Goal: Information Seeking & Learning: Check status

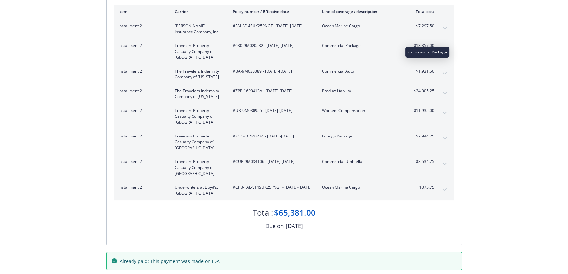
scroll to position [89, 0]
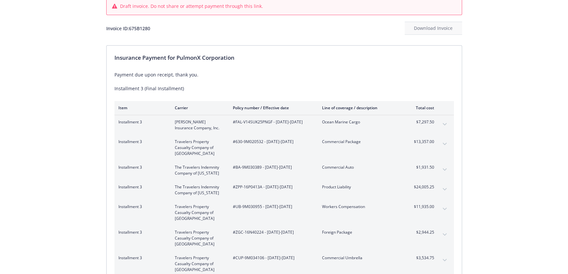
scroll to position [30, 0]
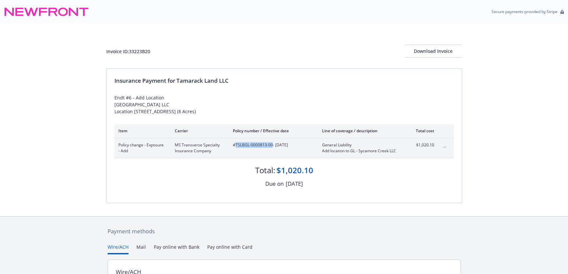
drag, startPoint x: 272, startPoint y: 146, endPoint x: 235, endPoint y: 146, distance: 37.7
click at [235, 146] on span "#TSLBGL-0000813-00 - [DATE]" at bounding box center [272, 145] width 79 height 6
copy span "TSLBGL-0000813-00"
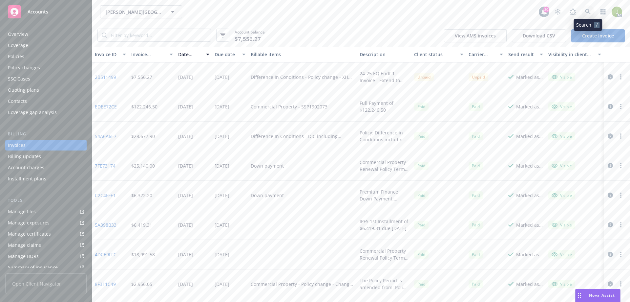
click at [588, 13] on icon at bounding box center [588, 12] width 6 height 6
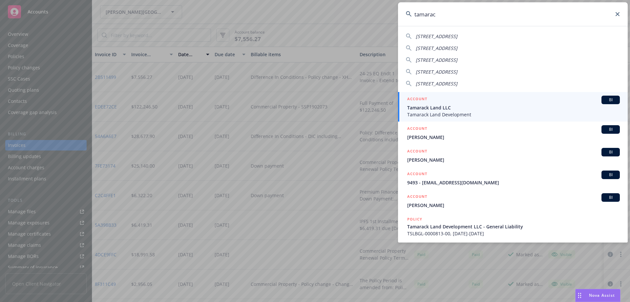
type input "tamarac"
click at [495, 101] on div "ACCOUNT BI" at bounding box center [513, 99] width 213 height 9
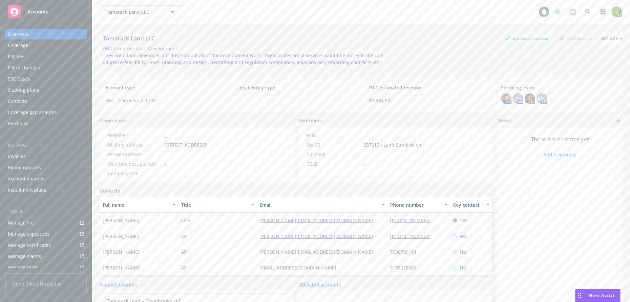
click at [58, 152] on div "Invoices" at bounding box center [46, 156] width 76 height 11
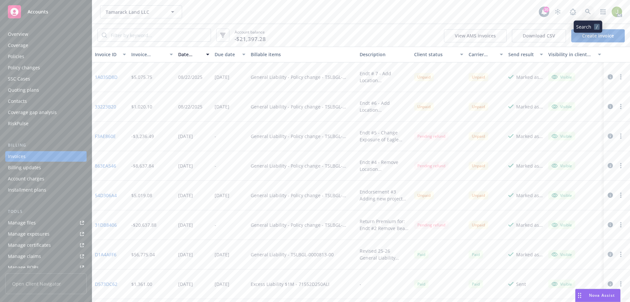
click at [587, 12] on icon at bounding box center [588, 12] width 6 height 6
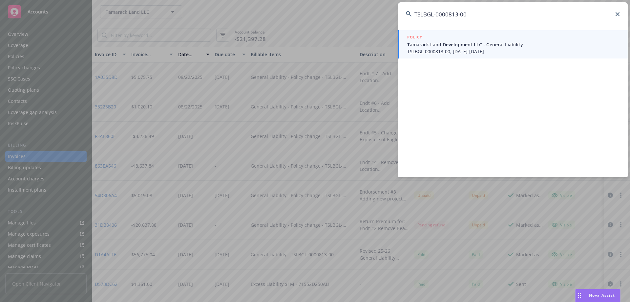
type input "TSLBGL-0000813-00"
click at [438, 53] on span "TSLBGL-0000813-00, 05/15/2025-05/15/2026" at bounding box center [513, 51] width 213 height 7
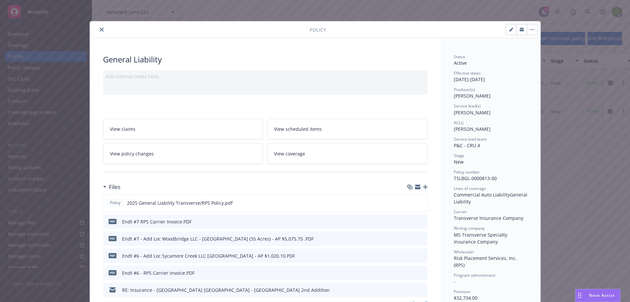
click at [420, 222] on icon "preview file" at bounding box center [421, 221] width 6 height 5
click at [100, 29] on icon "close" at bounding box center [102, 30] width 4 height 4
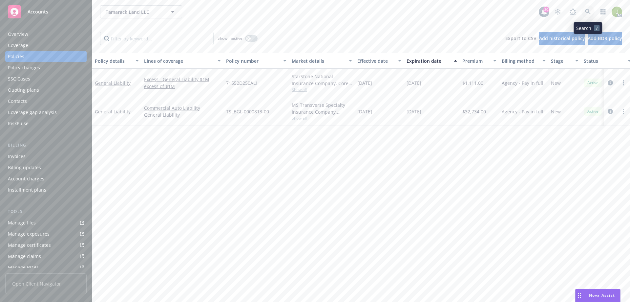
click at [590, 13] on icon at bounding box center [588, 12] width 6 height 6
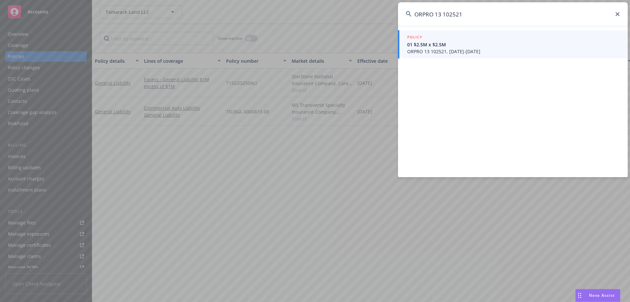
type input "ORPRO 13 102521"
click at [431, 54] on span "ORPRO 13 102521, 07/01/2024-08/01/2025" at bounding box center [513, 51] width 213 height 7
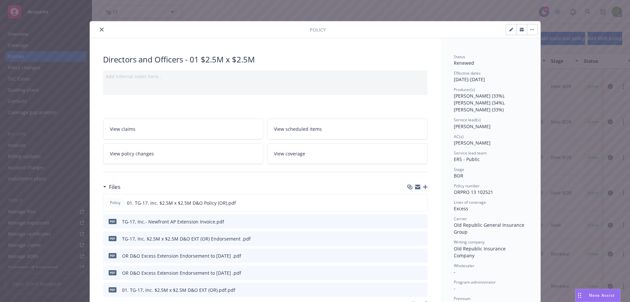
scroll to position [66, 0]
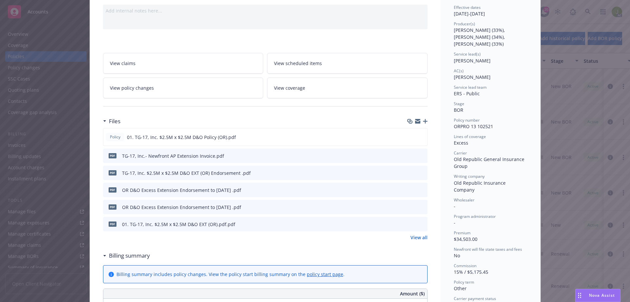
click at [415, 237] on link "View all" at bounding box center [419, 237] width 17 height 7
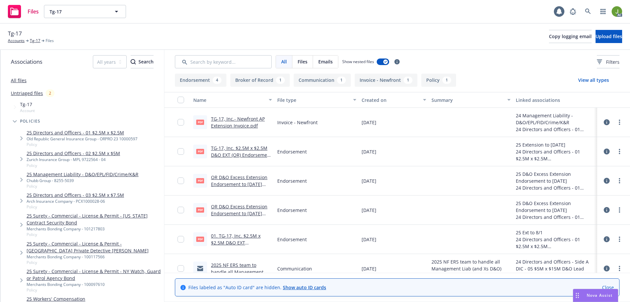
click at [237, 121] on link "TG-17, Inc.- Newfront AP Extension Invoice.pdf" at bounding box center [238, 122] width 54 height 13
click at [257, 151] on div "TG-17, Inc. $2.5M x $2.5M D&O EXT (OR) Endorsement .pdf" at bounding box center [241, 151] width 61 height 14
click at [249, 147] on link "TG-17, Inc. $2.5M x $2.5M D&O EXT (OR) Endorsement .pdf" at bounding box center [241, 155] width 61 height 20
click at [586, 11] on icon at bounding box center [588, 12] width 6 height 6
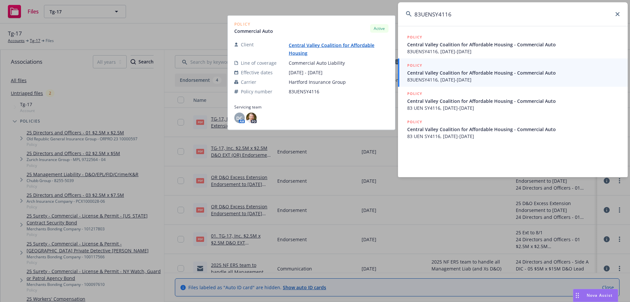
type input "83UENSY4116"
click at [443, 81] on span "83UENSY4116, 01/30/2025-01/30/2026" at bounding box center [513, 79] width 213 height 7
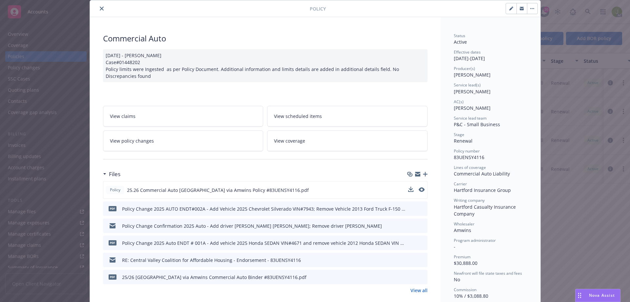
scroll to position [33, 0]
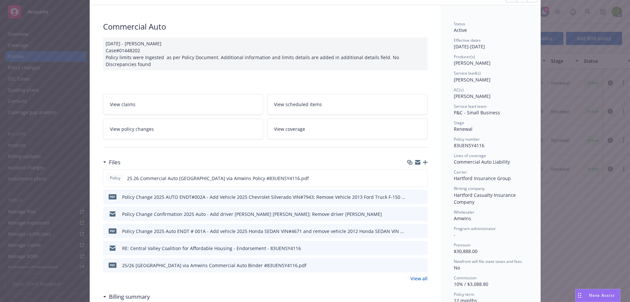
click at [415, 277] on link "View all" at bounding box center [419, 278] width 17 height 7
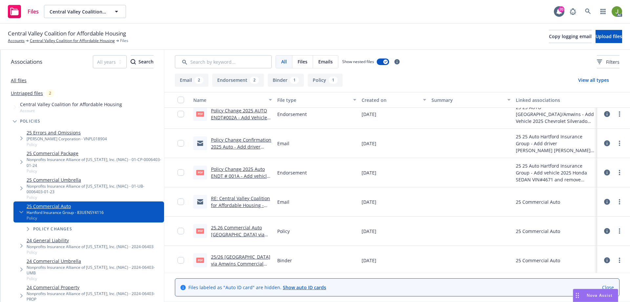
scroll to position [11, 0]
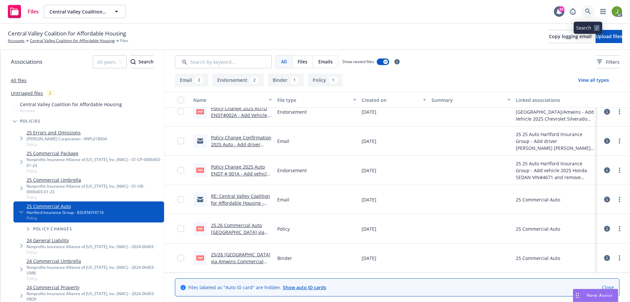
click at [583, 13] on link at bounding box center [588, 11] width 13 height 13
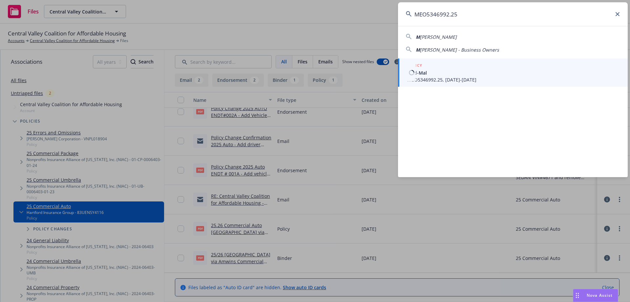
type input "MEO5346992.25"
click at [433, 70] on span "Med-Mal" at bounding box center [513, 72] width 213 height 7
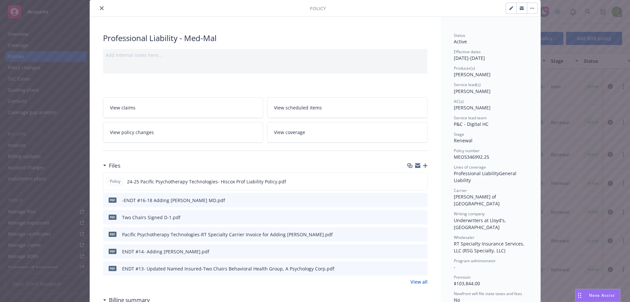
scroll to position [33, 0]
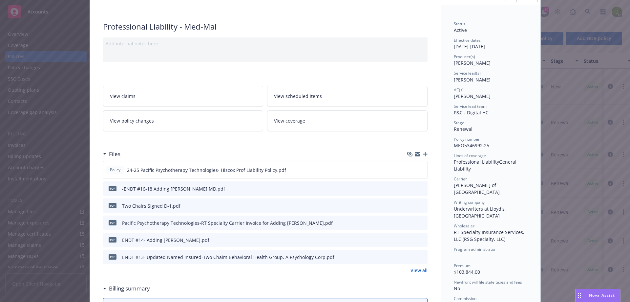
click at [418, 271] on link "View all" at bounding box center [419, 269] width 17 height 7
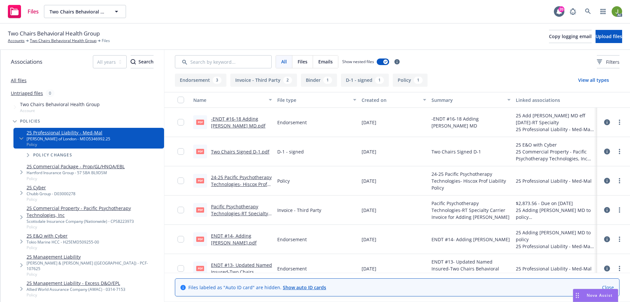
click at [228, 207] on link "Pacific Psychotherapy Technologies-RT Specialty Carrier Invoice for Adding Dr. …" at bounding box center [239, 216] width 57 height 27
click at [53, 41] on link "Two Chairs Behavioral Health Group" at bounding box center [63, 41] width 67 height 6
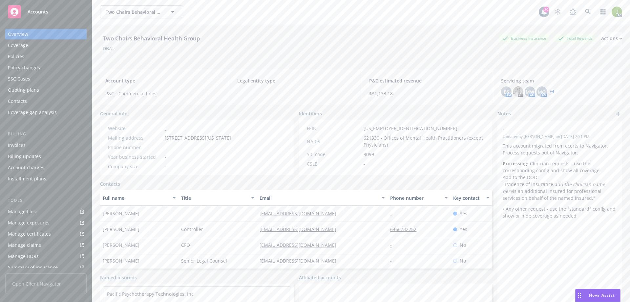
click at [52, 146] on div "Invoices" at bounding box center [46, 145] width 76 height 11
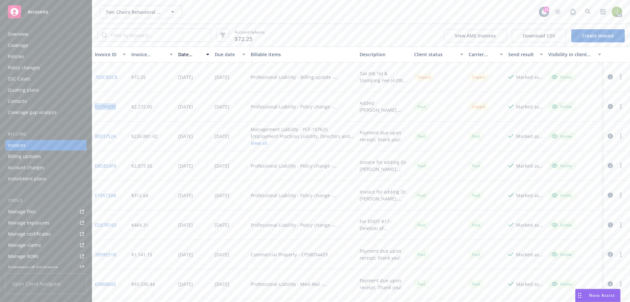
drag, startPoint x: 120, startPoint y: 107, endPoint x: 95, endPoint y: 108, distance: 24.6
click at [95, 108] on div "83794895" at bounding box center [110, 107] width 36 height 30
copy link "83794895"
click at [588, 12] on icon at bounding box center [588, 12] width 6 height 6
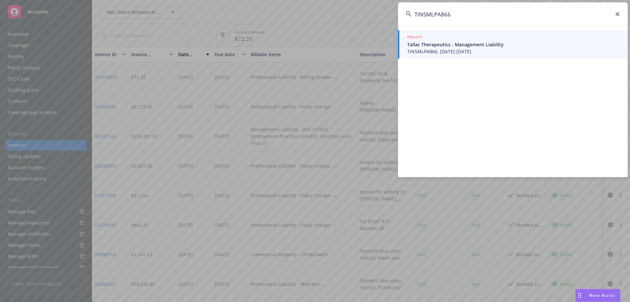
type input "TINSMLPA866"
click at [455, 50] on span "TINSMLPA866, 11/01/2024-11/01/2025" at bounding box center [513, 51] width 213 height 7
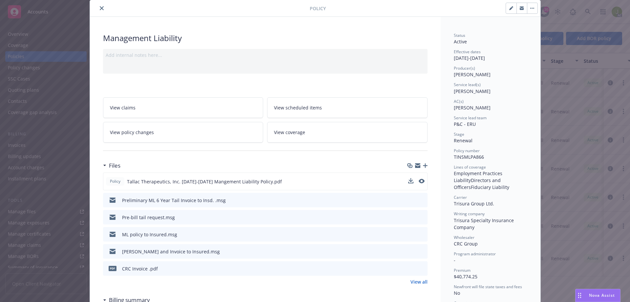
scroll to position [33, 0]
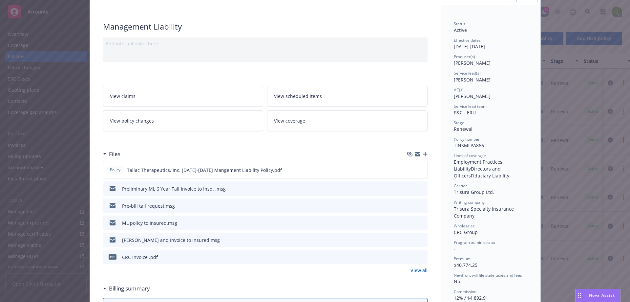
click at [422, 257] on div "pdf CRC Invoice .pdf" at bounding box center [265, 256] width 325 height 14
click at [421, 257] on icon "preview file" at bounding box center [421, 256] width 6 height 5
click at [424, 270] on link "View all" at bounding box center [419, 269] width 17 height 7
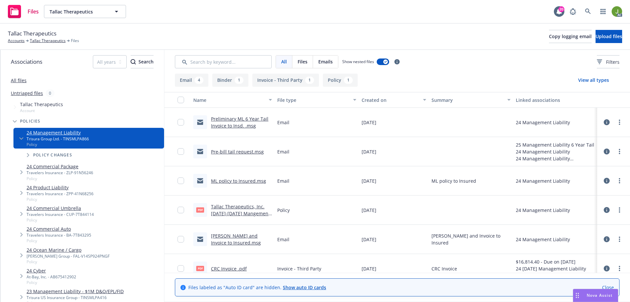
click at [240, 123] on link "Preliminary ML 6 Year Tail Invoice to Insd. .msg" at bounding box center [239, 122] width 57 height 13
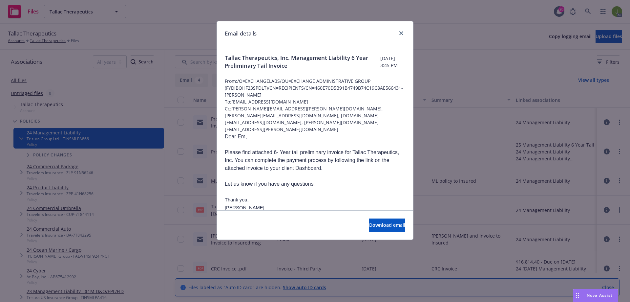
click at [444, 145] on div "Email details Tallac Therapeutics, Inc. Management Liability 6 Year Preliminary…" at bounding box center [315, 151] width 630 height 302
click at [400, 33] on icon "close" at bounding box center [401, 33] width 4 height 4
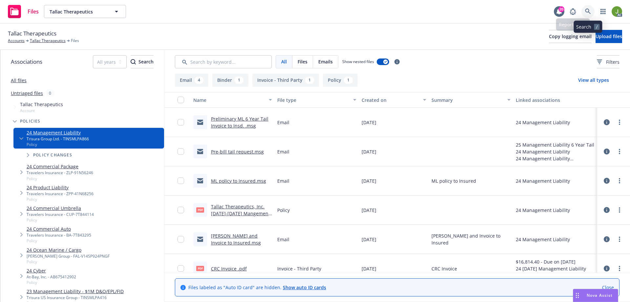
click at [590, 10] on icon at bounding box center [588, 12] width 6 height 6
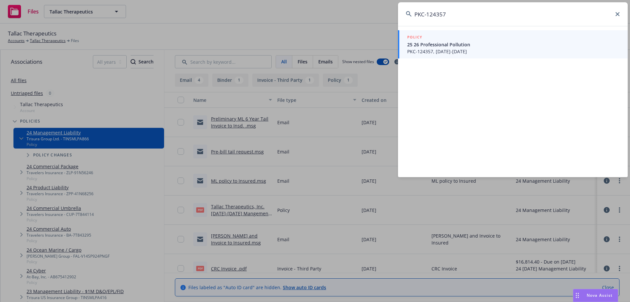
type input "PKC-124357"
click at [518, 49] on span "PKC-124357, 08/09/2025-08/09/2026" at bounding box center [513, 51] width 213 height 7
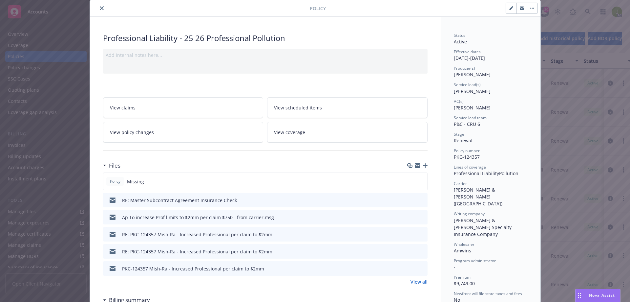
scroll to position [33, 0]
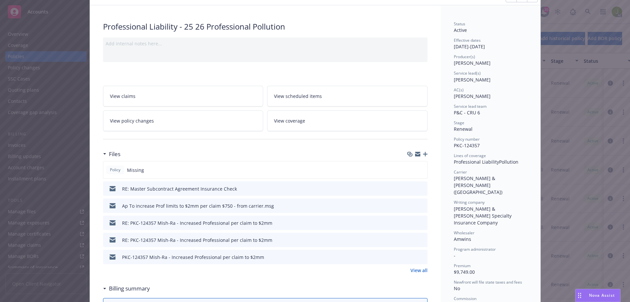
click at [419, 269] on link "View all" at bounding box center [419, 269] width 17 height 7
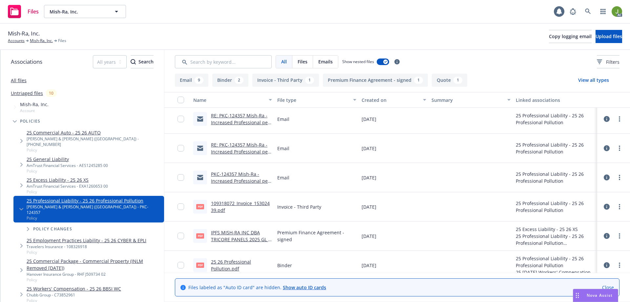
scroll to position [66, 0]
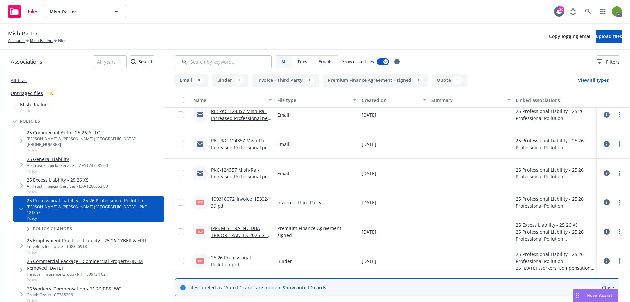
click at [229, 197] on link "109318072_Invoice_15302439.pdf" at bounding box center [240, 202] width 59 height 13
click at [586, 11] on icon at bounding box center [588, 12] width 6 height 6
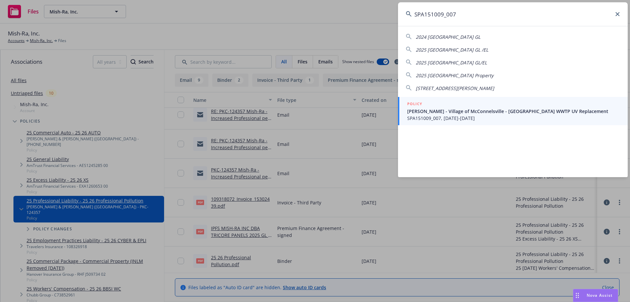
type input "SPA151009_007"
click at [449, 110] on span "Henry P. Thompson - Village of McConnelsville - McConnelsvville WWTP UV Replace…" at bounding box center [513, 111] width 213 height 7
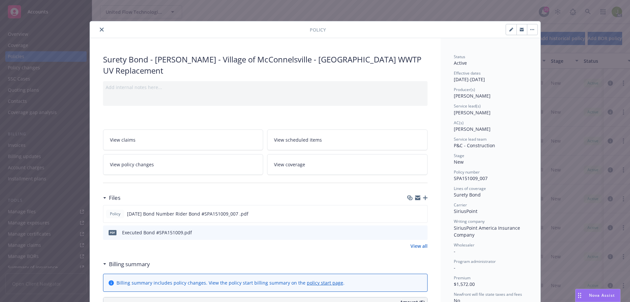
click at [420, 232] on icon "preview file" at bounding box center [421, 231] width 6 height 5
click at [100, 30] on icon "close" at bounding box center [102, 30] width 4 height 4
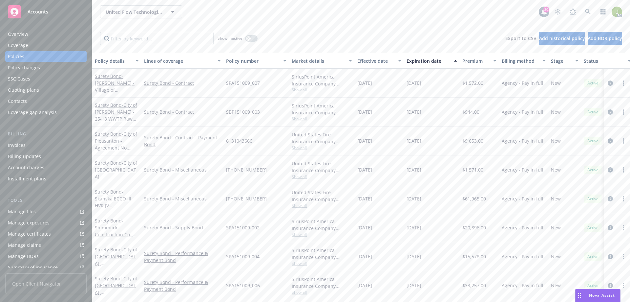
click at [41, 148] on div "Invoices" at bounding box center [46, 145] width 76 height 11
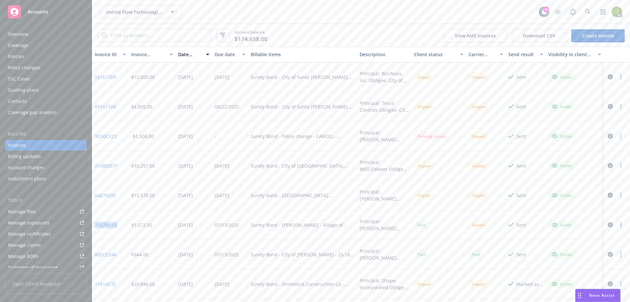
drag, startPoint x: 122, startPoint y: 224, endPoint x: 96, endPoint y: 226, distance: 26.3
click at [96, 226] on div "2E57BA1D" at bounding box center [110, 225] width 36 height 30
copy link "2E57BA1D"
click at [585, 12] on icon at bounding box center [588, 12] width 6 height 6
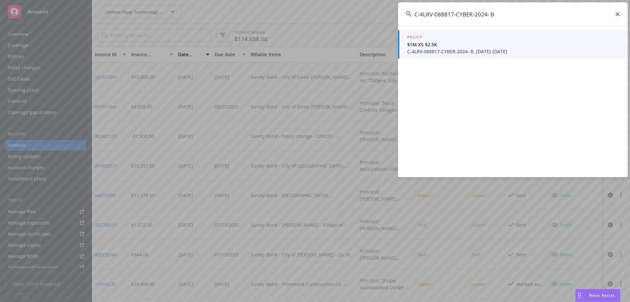
type input "C-4LRV-088817-CYBER-2024- B"
click at [429, 51] on span "C-4LRV-088817-CYBER-2024- B, 11/15/2024-01/28/2026" at bounding box center [513, 51] width 213 height 7
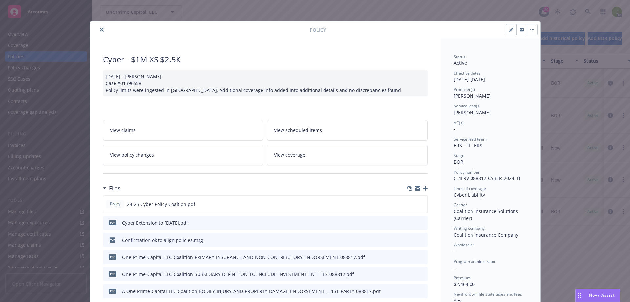
click at [422, 222] on button "preview file" at bounding box center [421, 222] width 7 height 6
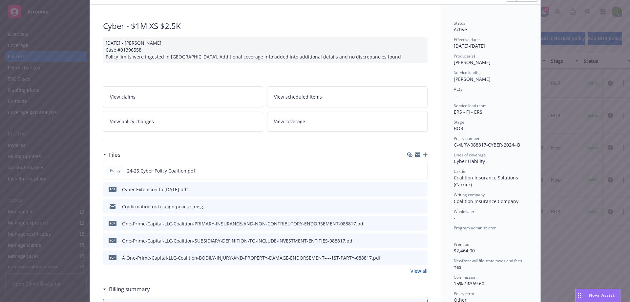
scroll to position [33, 0]
click at [418, 273] on link "View all" at bounding box center [419, 271] width 17 height 7
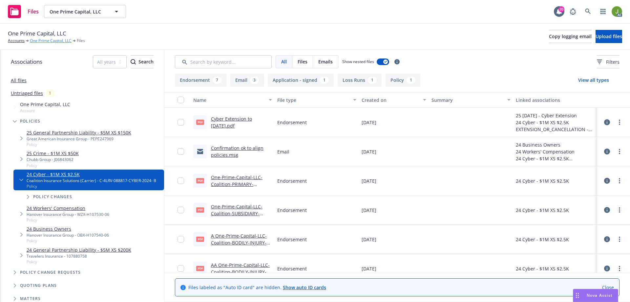
click at [47, 41] on link "One Prime Capital, LLC" at bounding box center [51, 41] width 42 height 6
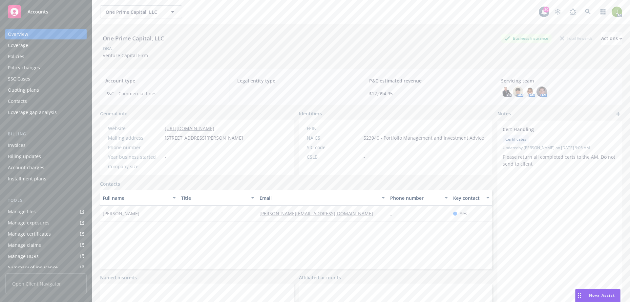
click at [23, 143] on div "Invoices" at bounding box center [17, 145] width 18 height 11
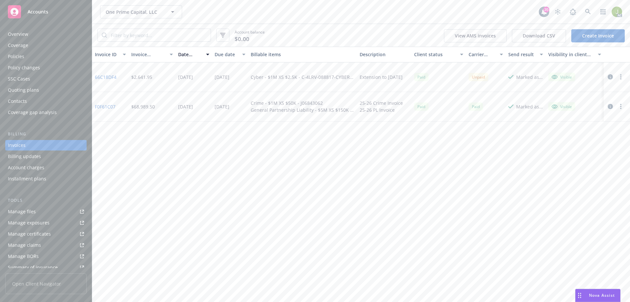
click at [109, 76] on link "66C18DF4" at bounding box center [106, 77] width 22 height 7
click at [585, 14] on icon at bounding box center [588, 12] width 6 height 6
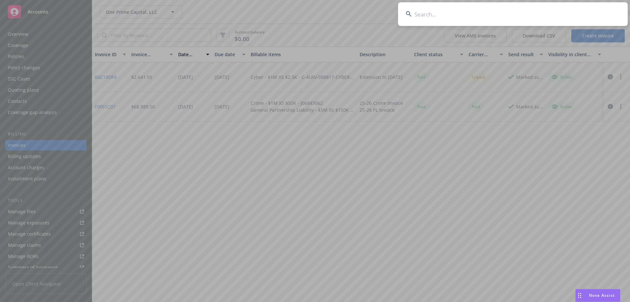
click at [432, 14] on input at bounding box center [513, 14] width 230 height 24
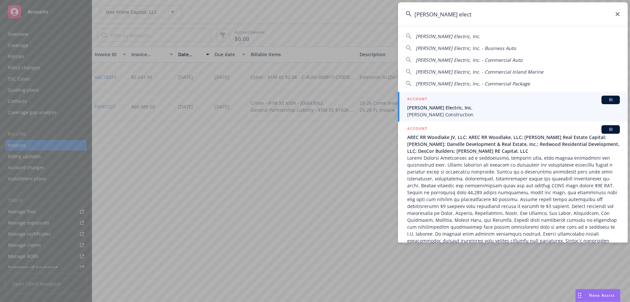
type input "[PERSON_NAME] elect"
click at [468, 101] on div "ACCOUNT BI" at bounding box center [513, 99] width 213 height 9
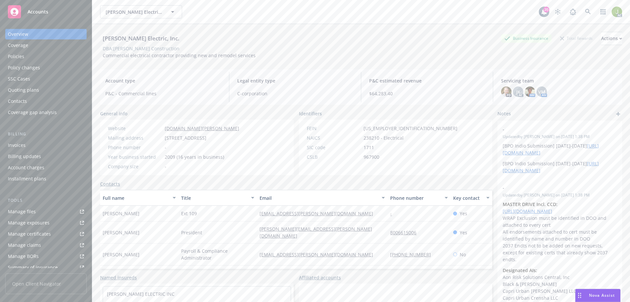
click at [60, 145] on div "Invoices" at bounding box center [46, 145] width 76 height 11
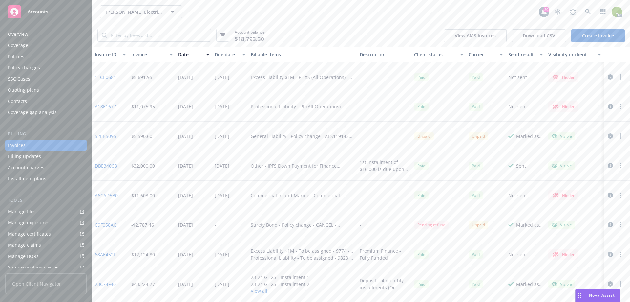
click at [110, 135] on link "52EB5095" at bounding box center [105, 136] width 21 height 7
click at [587, 15] on link at bounding box center [588, 11] width 13 height 13
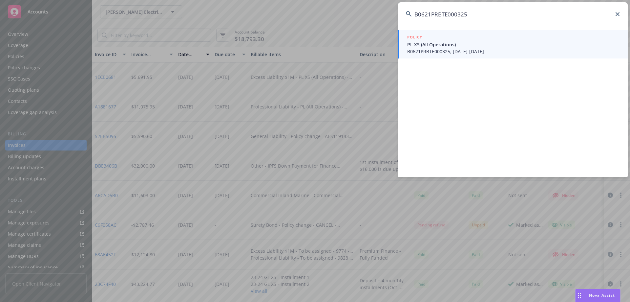
type input "B0621PRBTE000325"
click at [431, 55] on link "POLICY PL XS (All Operations) B0621PRBTE000325, [DATE]-[DATE]" at bounding box center [513, 44] width 230 height 28
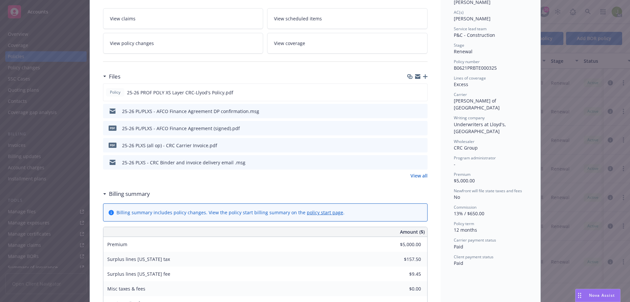
scroll to position [98, 0]
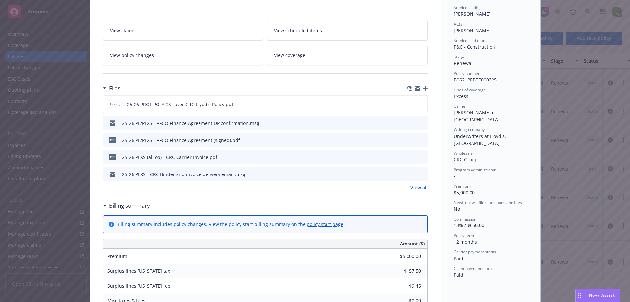
click at [420, 156] on icon "preview file" at bounding box center [421, 156] width 6 height 5
click at [420, 139] on icon "preview file" at bounding box center [421, 139] width 6 height 5
click at [418, 124] on icon "preview file" at bounding box center [421, 122] width 6 height 5
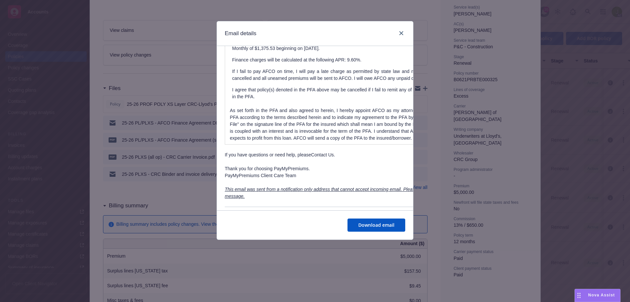
scroll to position [558, 0]
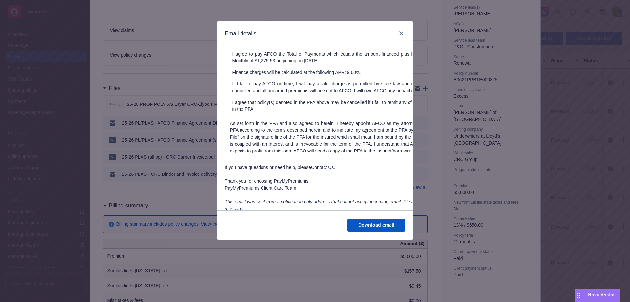
click at [177, 200] on div "Email details PayMyPremiums Payment Submitted for RBT Electric, Inc. Wednesday,…" at bounding box center [315, 151] width 630 height 302
click at [404, 32] on link "close" at bounding box center [401, 33] width 8 height 8
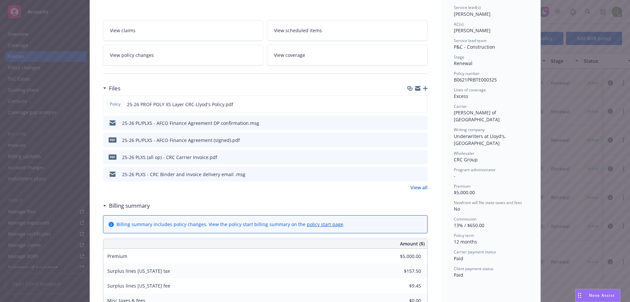
scroll to position [0, 0]
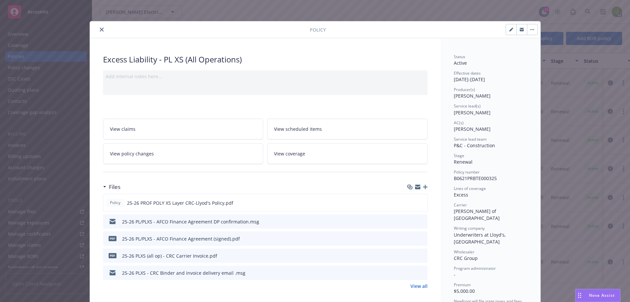
click at [101, 28] on button "close" at bounding box center [102, 30] width 8 height 8
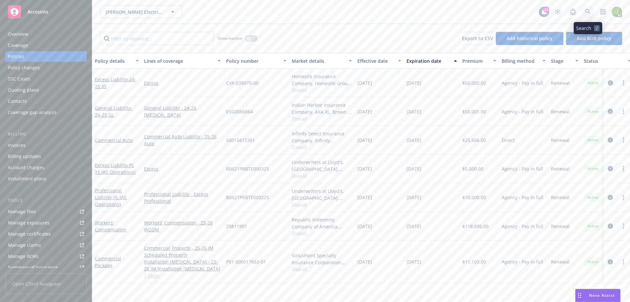
click at [590, 15] on link at bounding box center [588, 11] width 13 height 13
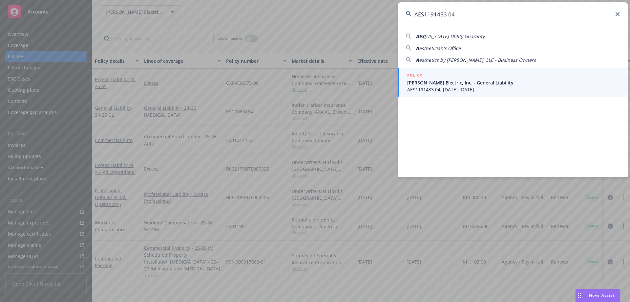
type input "AES1191433 04"
click at [459, 86] on span "RBT Electric, Inc. - General Liability" at bounding box center [513, 82] width 213 height 7
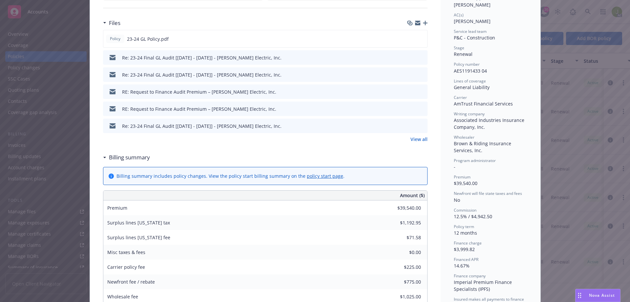
scroll to position [131, 0]
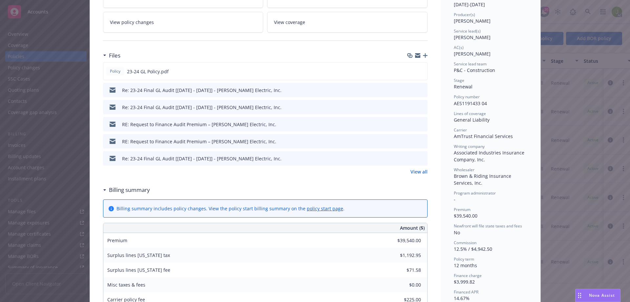
click at [418, 174] on link "View all" at bounding box center [419, 171] width 17 height 7
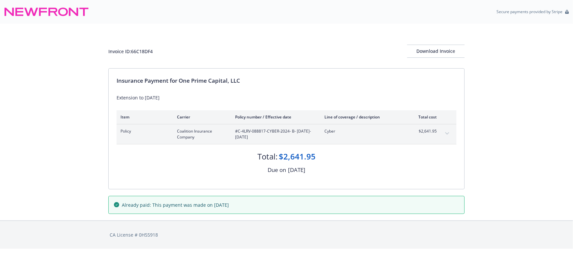
click at [443, 130] on button "expand content" at bounding box center [447, 133] width 11 height 11
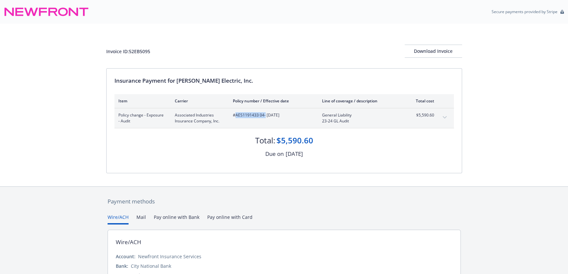
drag, startPoint x: 257, startPoint y: 115, endPoint x: 235, endPoint y: 115, distance: 21.7
click at [235, 115] on span "#AES1191433 04 - [DATE]" at bounding box center [272, 115] width 79 height 6
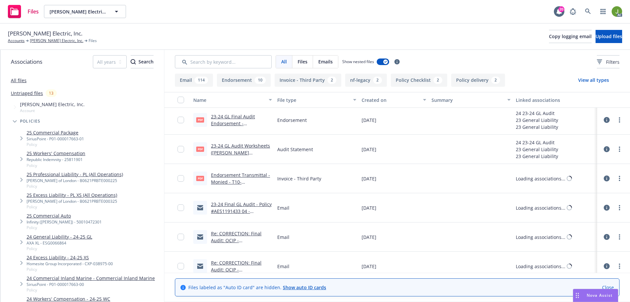
scroll to position [1378, 0]
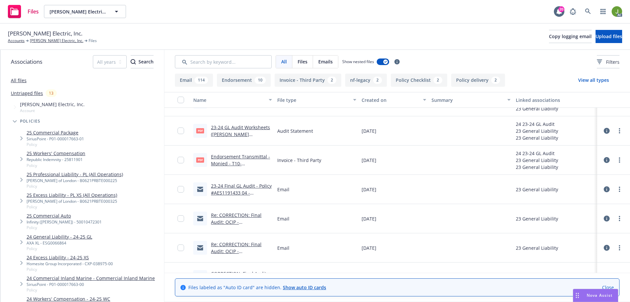
click at [239, 161] on link "Endorsement Transmittal - Monied - T10-05.01_4775275-01_([PERSON_NAME] Electric…" at bounding box center [240, 170] width 59 height 34
click at [589, 11] on icon at bounding box center [588, 12] width 6 height 6
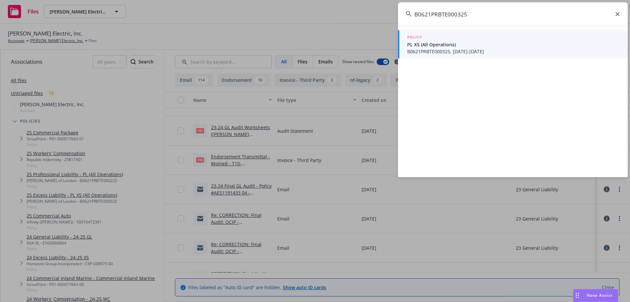
type input "B0621PRBTE000325"
click at [427, 55] on link "POLICY PL XS (All Operations) B0621PRBTE000325, [DATE]-[DATE]" at bounding box center [513, 44] width 230 height 28
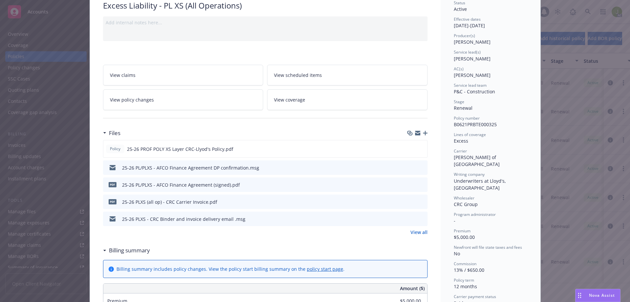
scroll to position [66, 0]
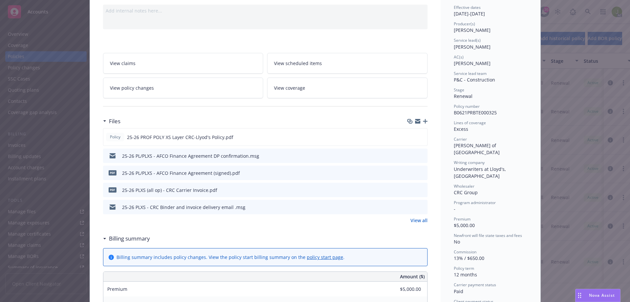
click at [421, 173] on icon "preview file" at bounding box center [421, 172] width 6 height 5
